Goal: Find specific page/section: Locate a particular part of the current website

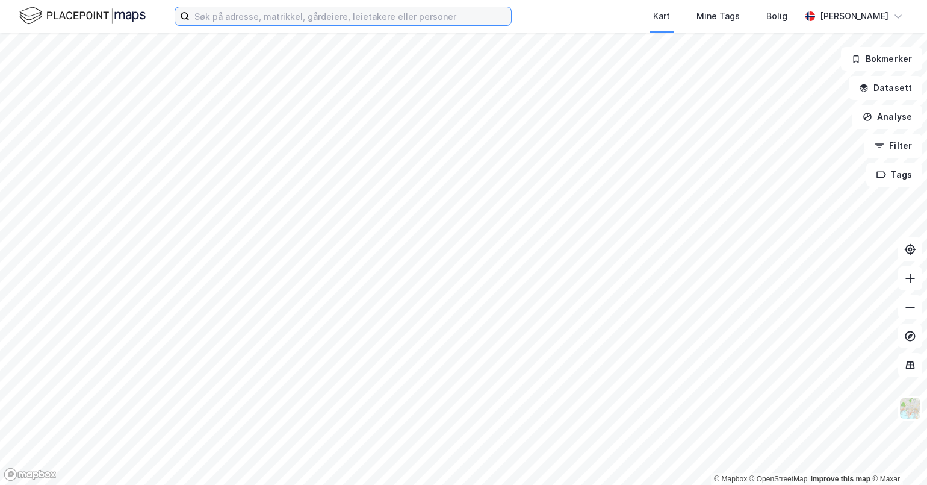
click at [413, 21] on input at bounding box center [350, 16] width 321 height 18
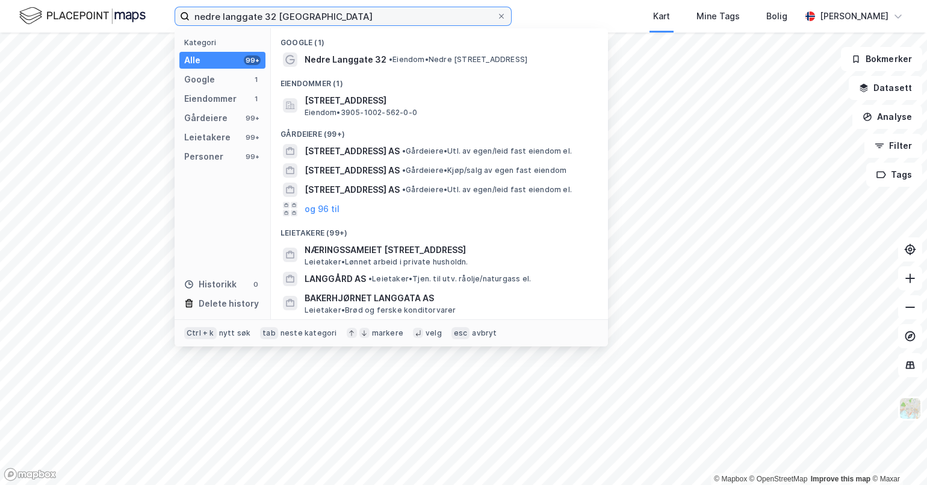
type input "nedre langgate 32 [GEOGRAPHIC_DATA]"
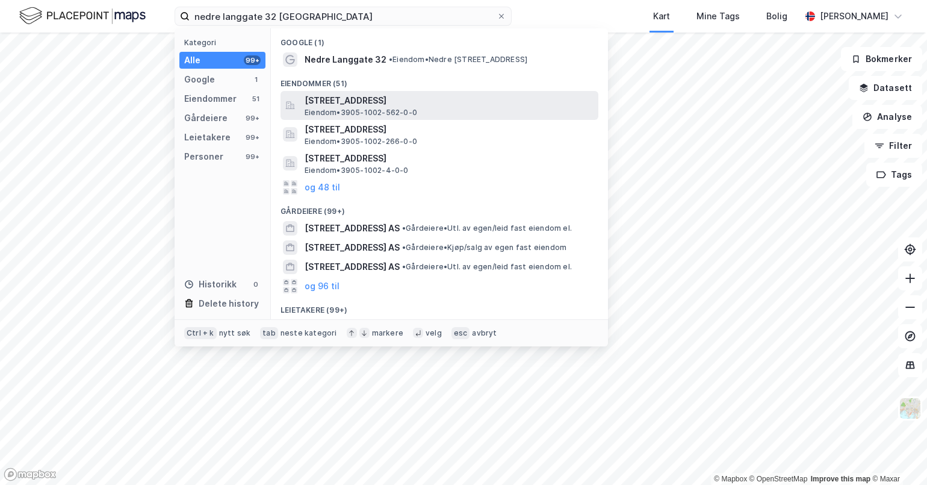
click at [371, 102] on span "[STREET_ADDRESS]" at bounding box center [449, 100] width 289 height 14
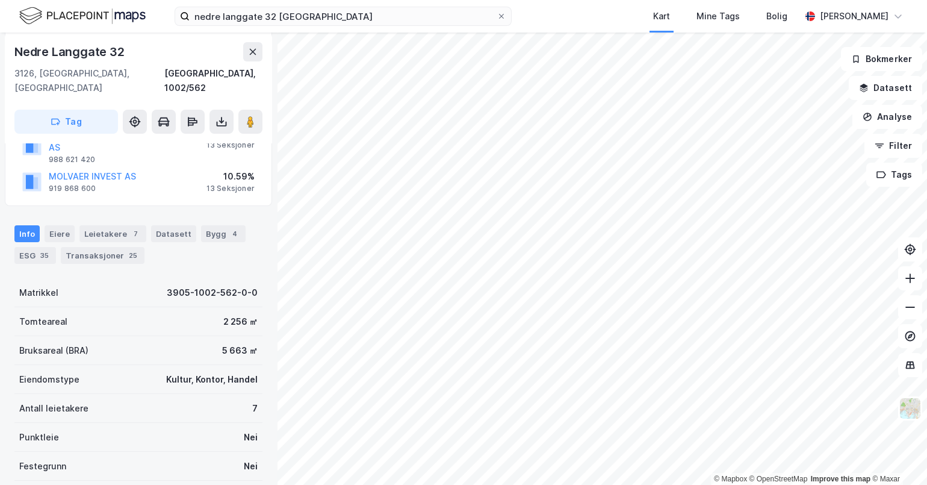
scroll to position [475, 0]
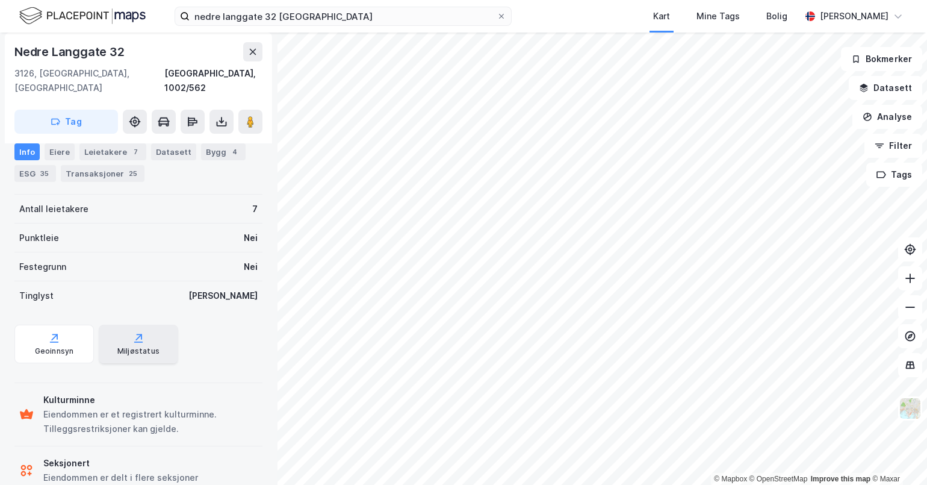
click at [132, 332] on icon at bounding box center [138, 338] width 12 height 12
